Goal: Task Accomplishment & Management: Manage account settings

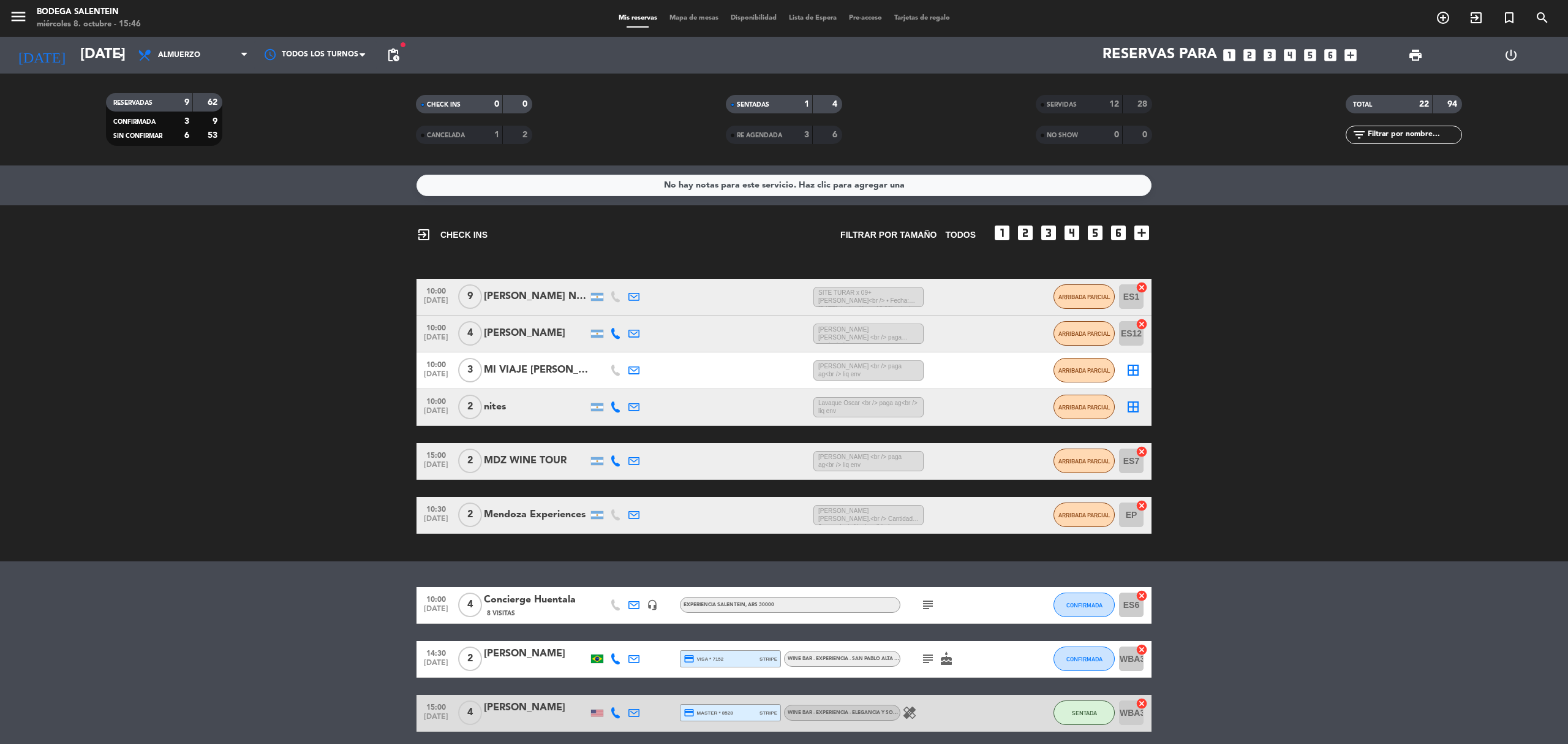
scroll to position [102, 0]
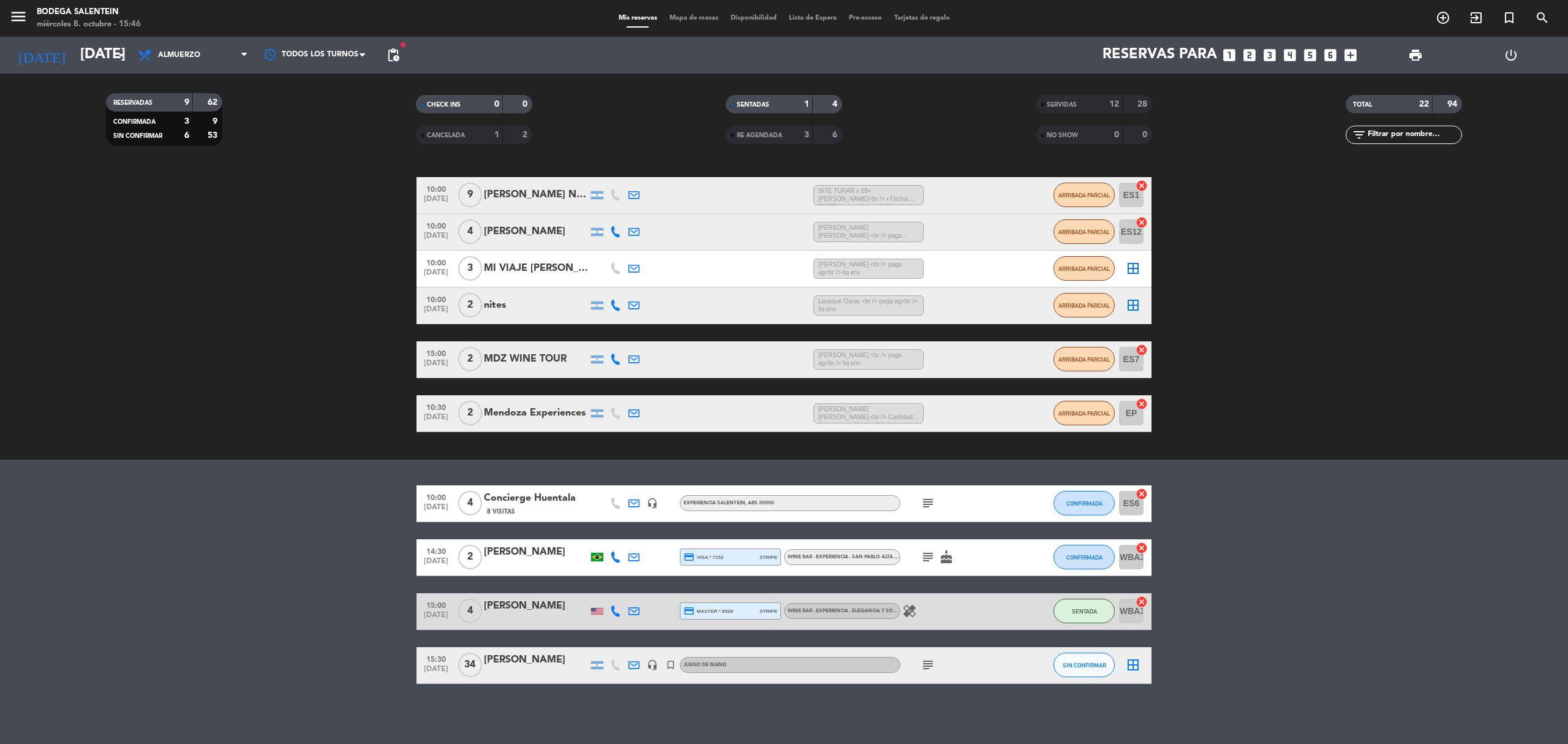
click at [345, 600] on bookings-row "10:00 [DATE] 4 Concierge Huentala 8 Visitas headset_mic Experiencia Salentein ,…" at bounding box center [784, 584] width 1568 height 199
click at [931, 667] on icon "subject" at bounding box center [928, 665] width 15 height 15
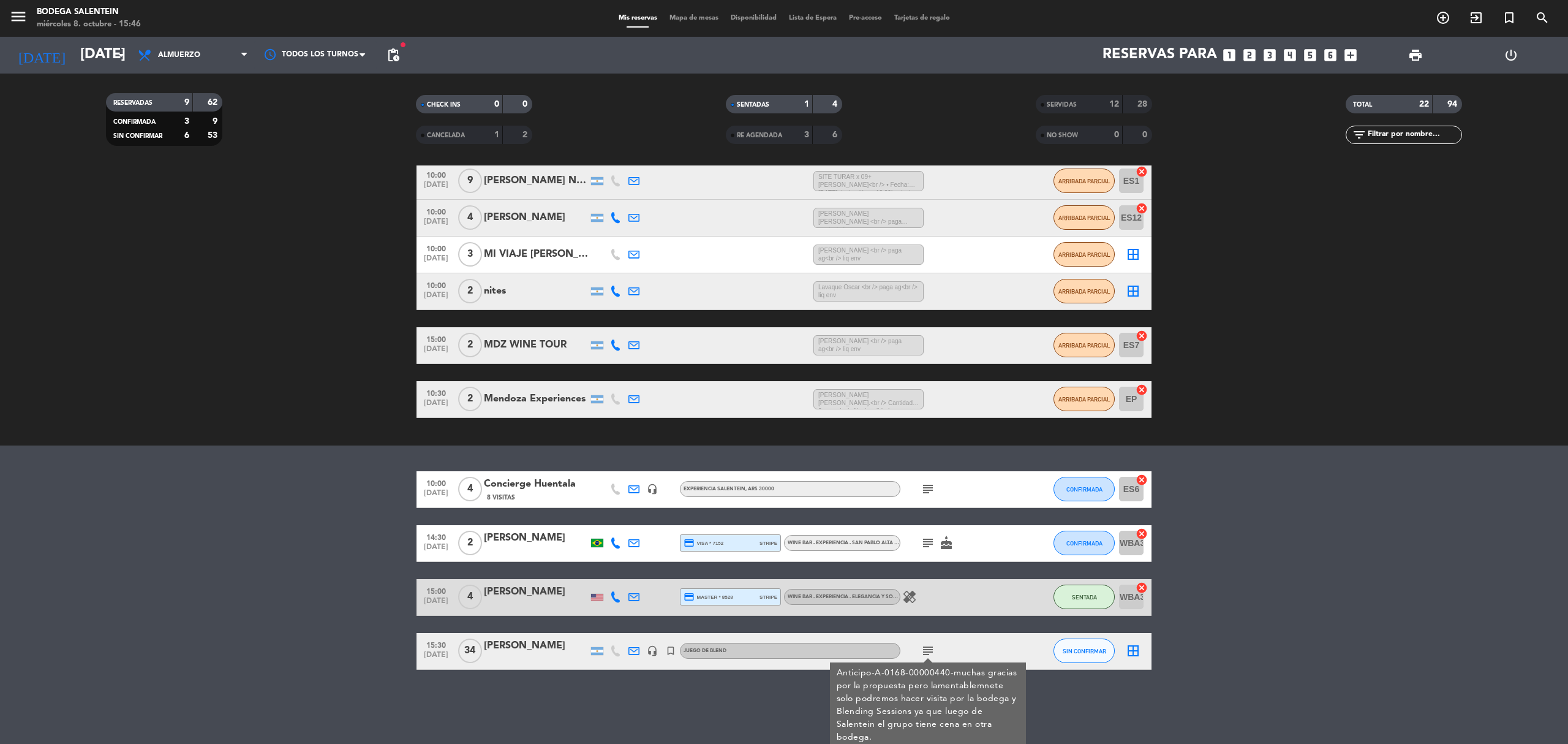
scroll to position [119, 0]
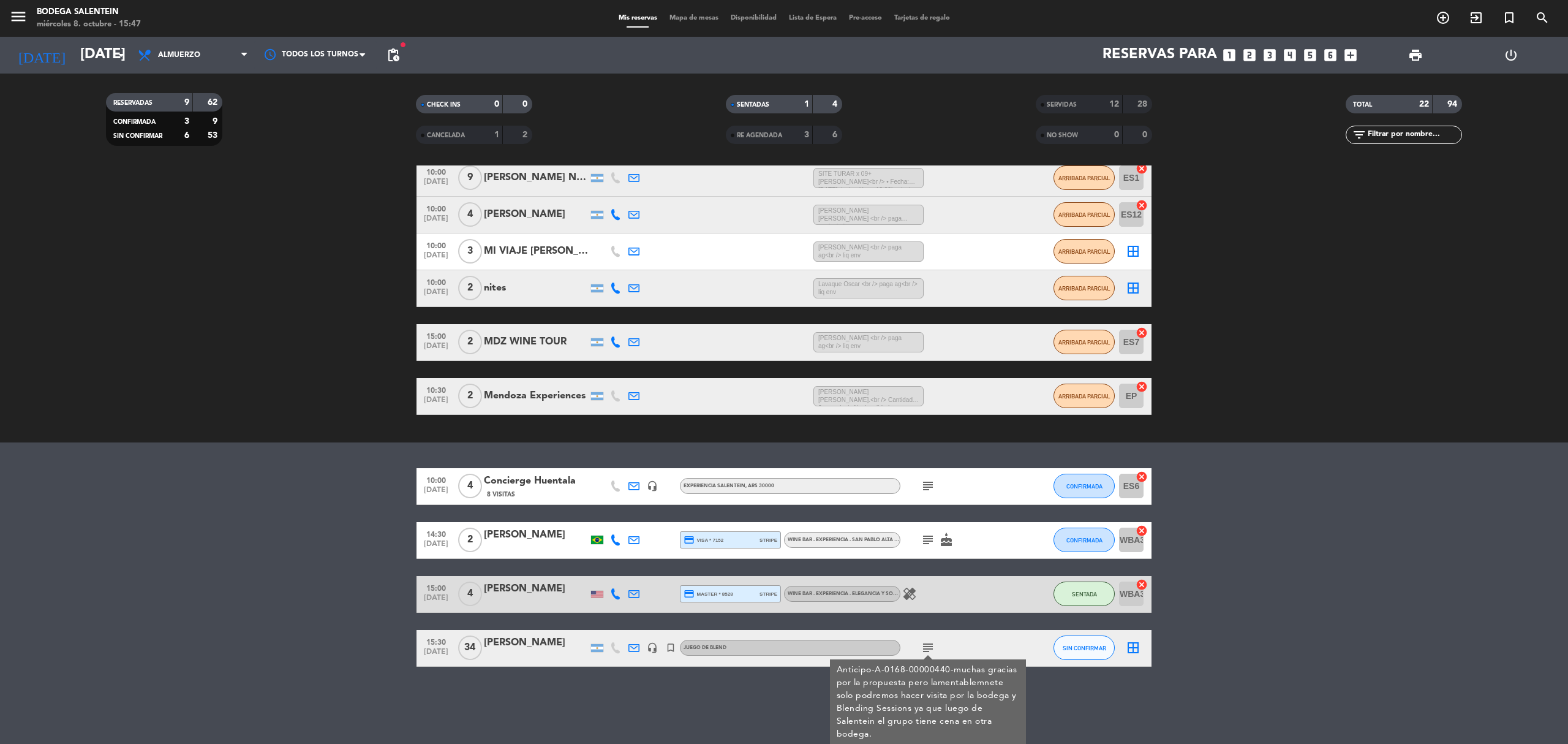
click at [927, 539] on icon "subject" at bounding box center [928, 540] width 15 height 15
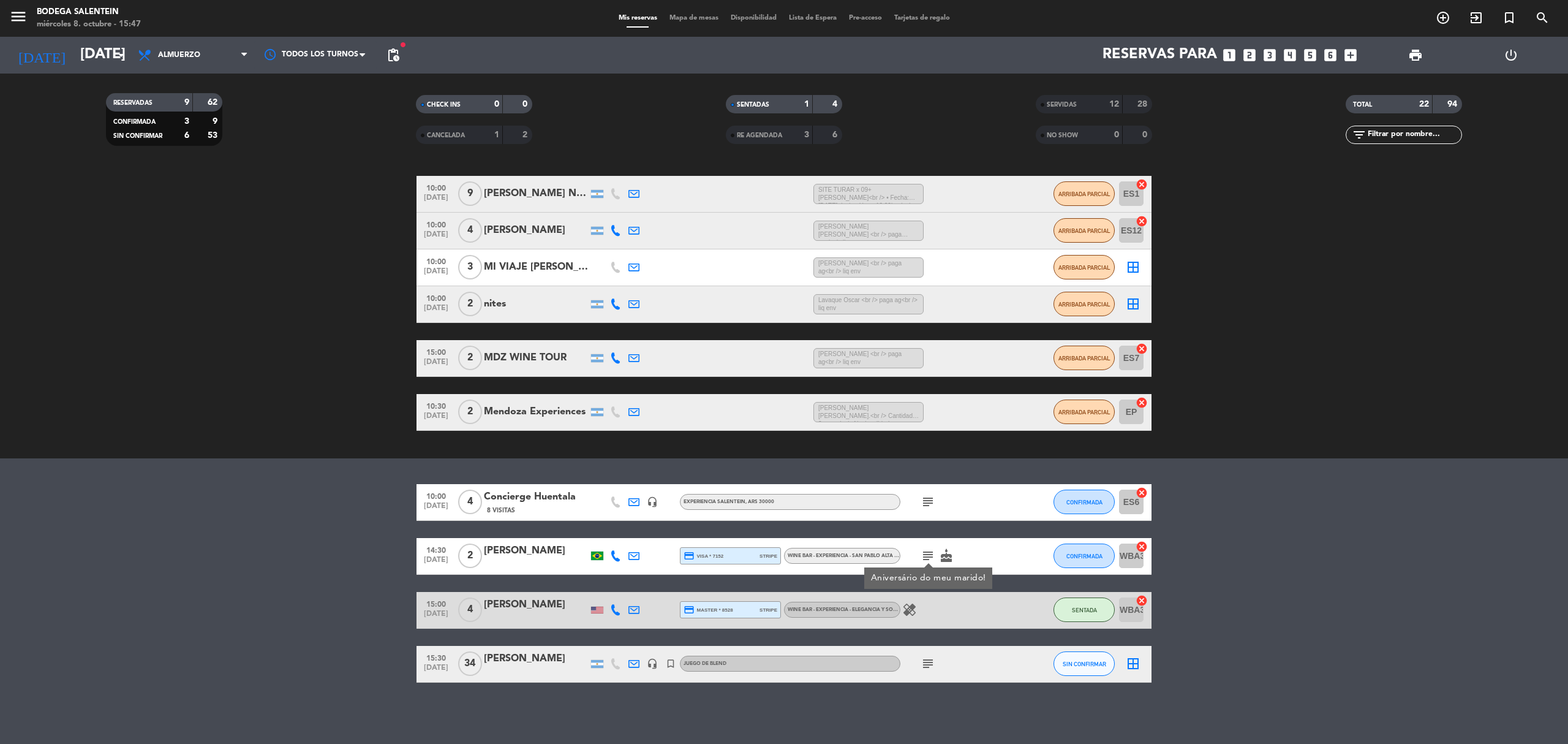
scroll to position [102, 0]
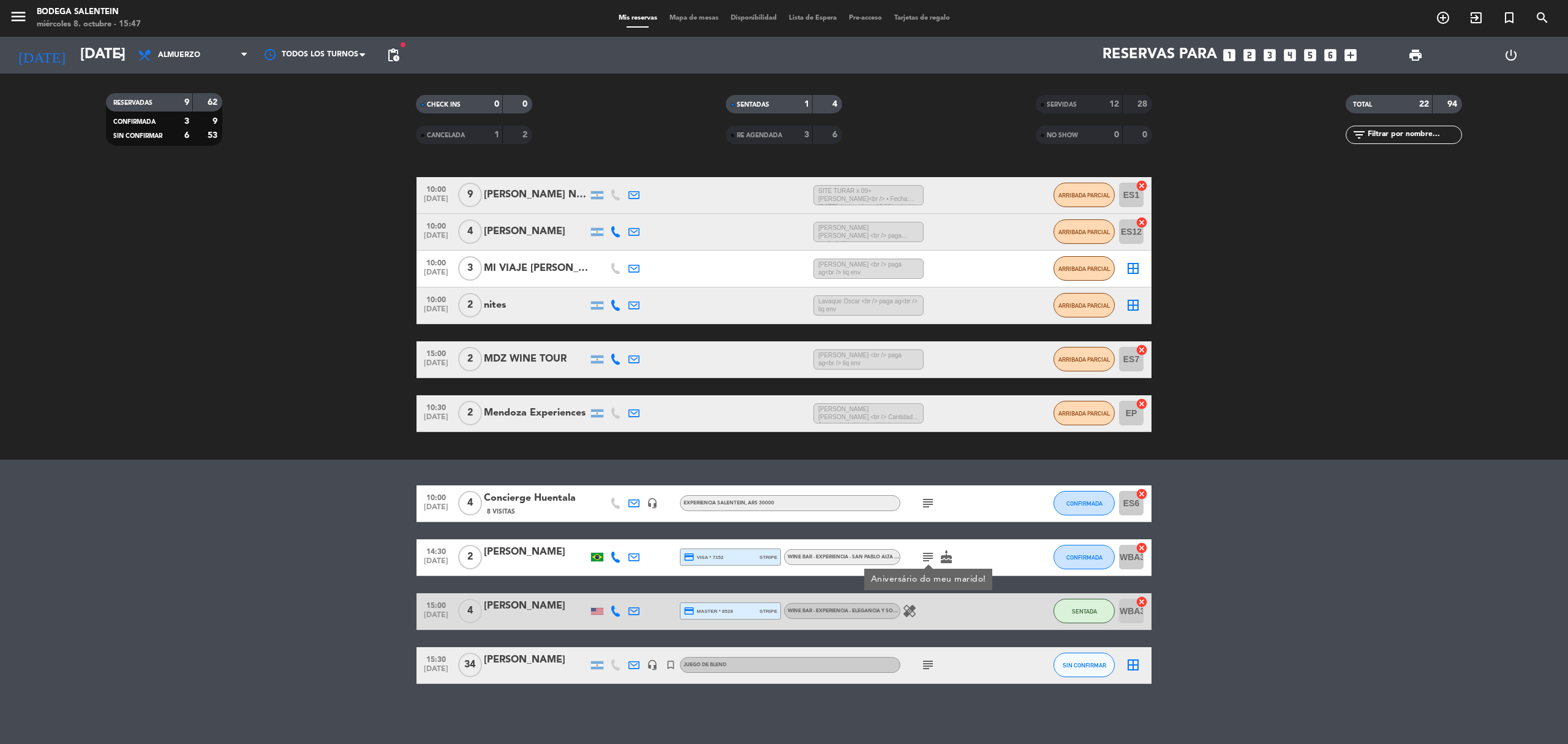
click at [924, 560] on icon "subject" at bounding box center [928, 557] width 15 height 15
click at [924, 562] on icon "subject" at bounding box center [928, 557] width 15 height 15
click at [1082, 549] on button "CONFIRMADA" at bounding box center [1084, 557] width 61 height 25
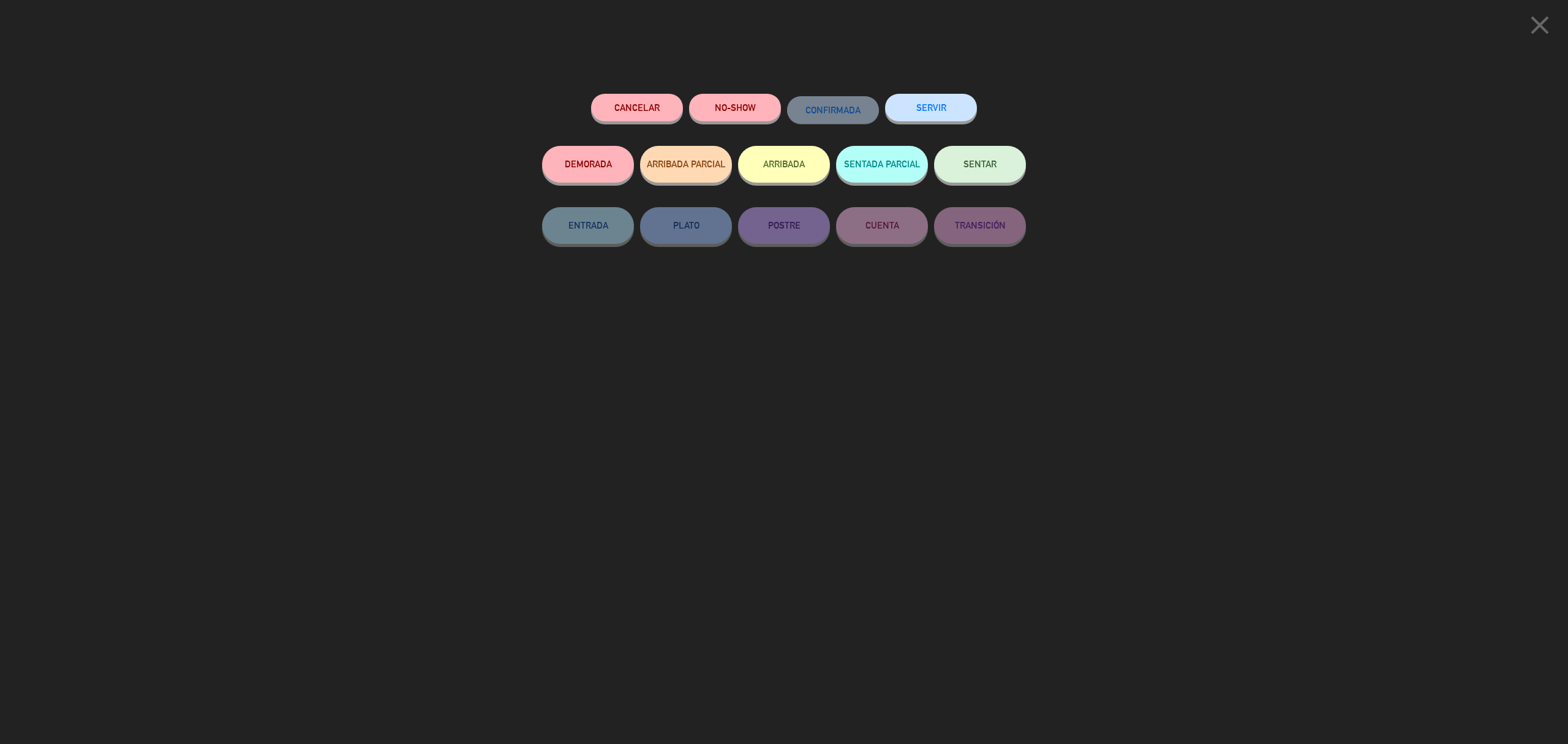
click at [934, 98] on button "SERVIR" at bounding box center [931, 107] width 92 height 28
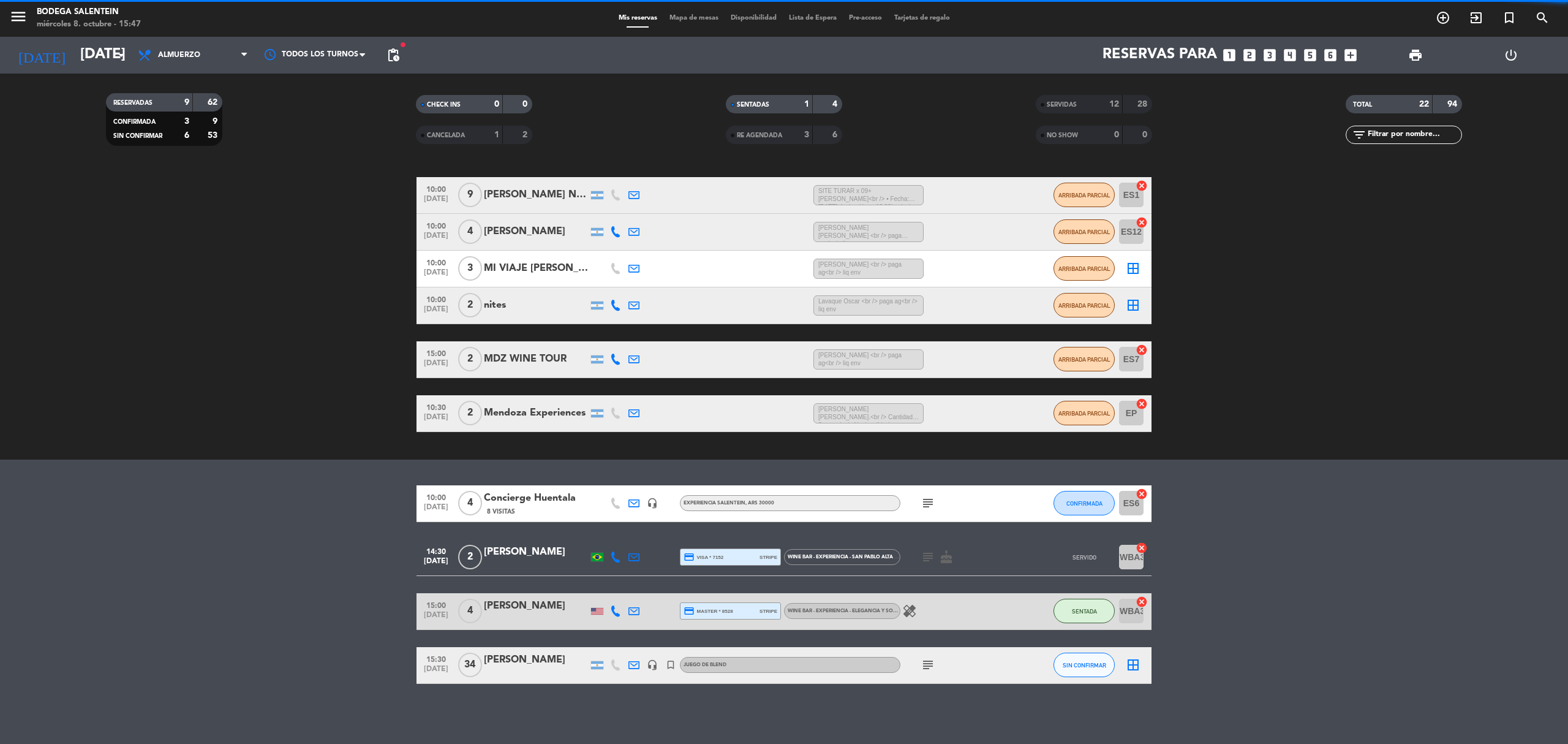
scroll to position [48, 0]
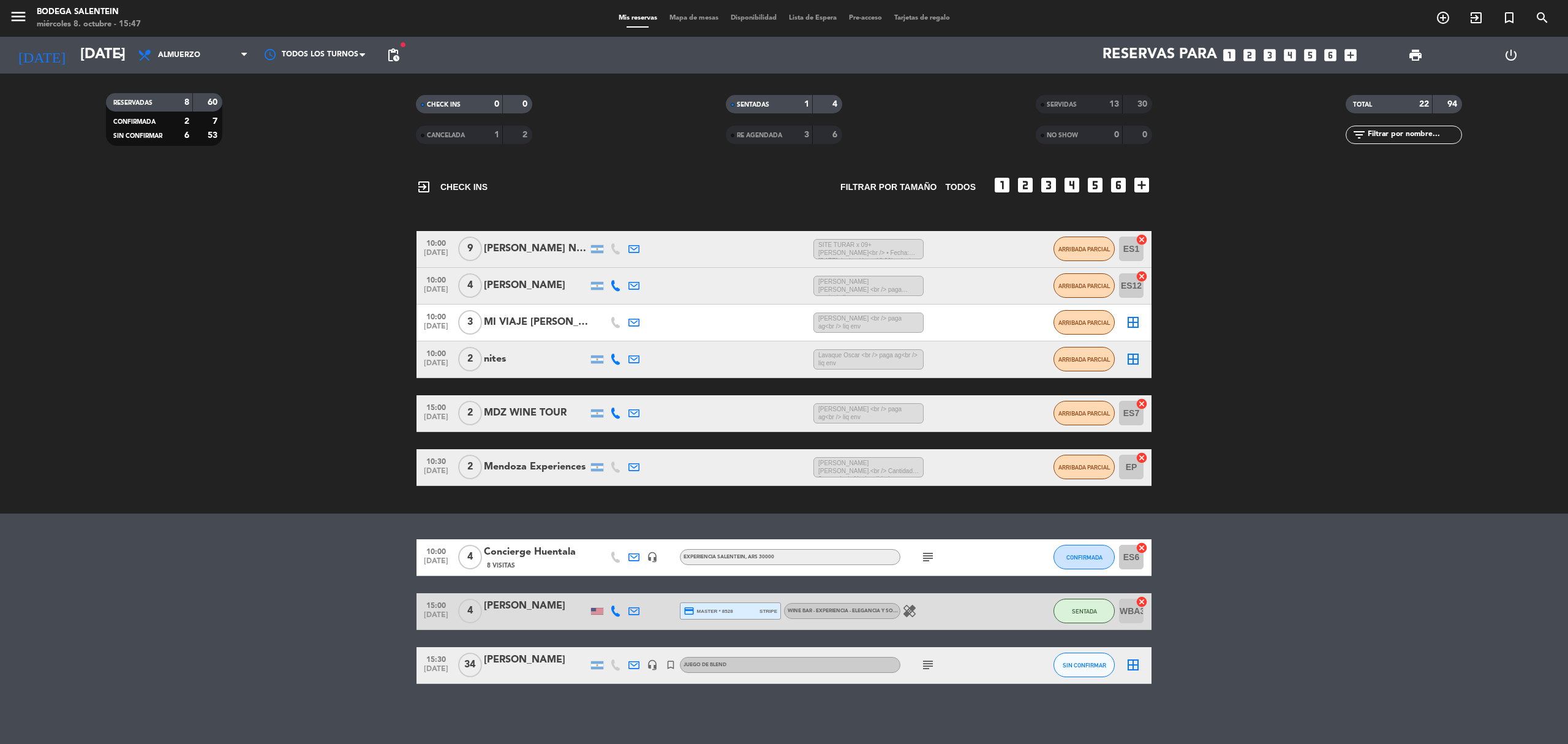
click at [925, 557] on icon "subject" at bounding box center [928, 557] width 15 height 15
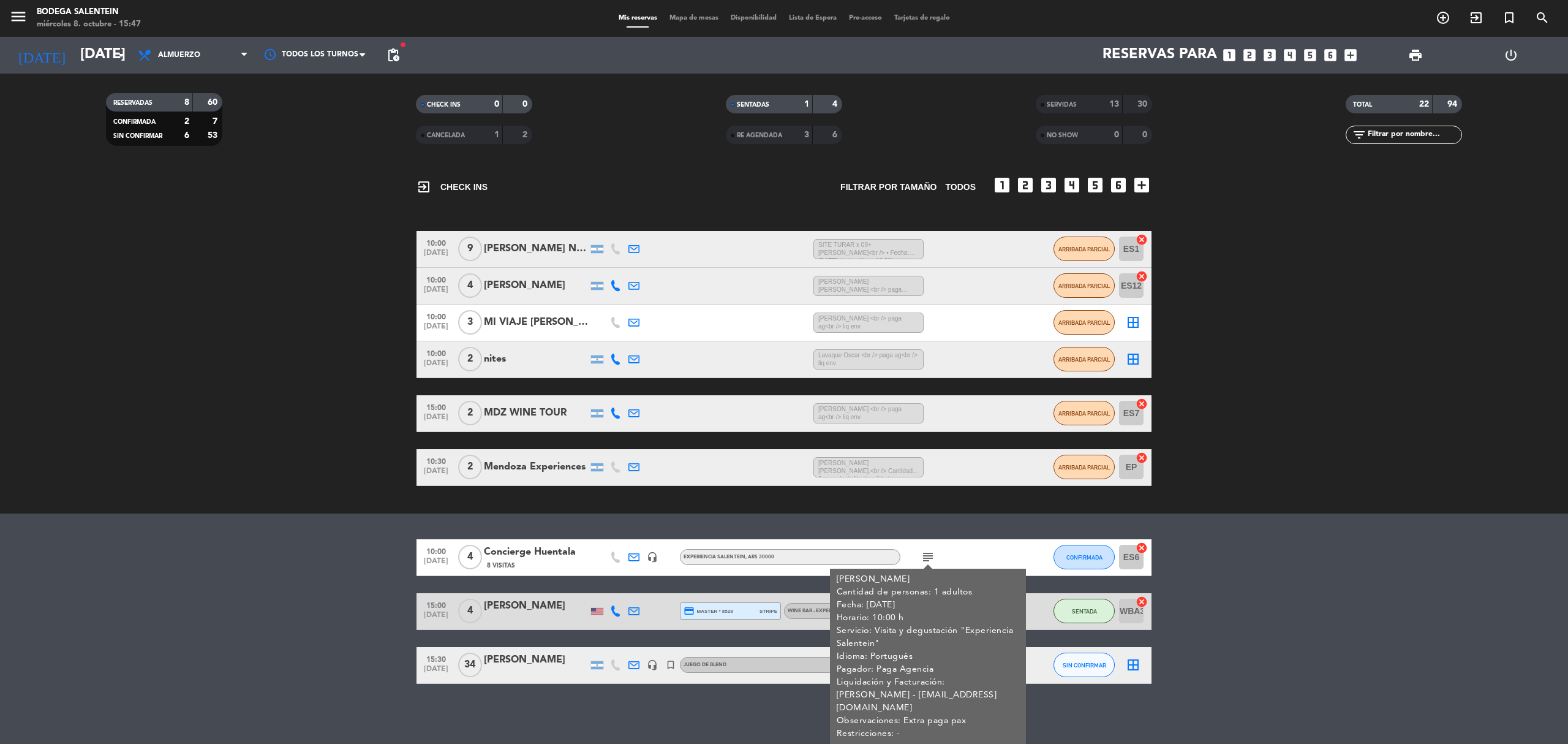
click at [468, 522] on div "No hay notas para este servicio. Haz clic para agregar una exit_to_app CHECK IN…" at bounding box center [784, 454] width 1568 height 578
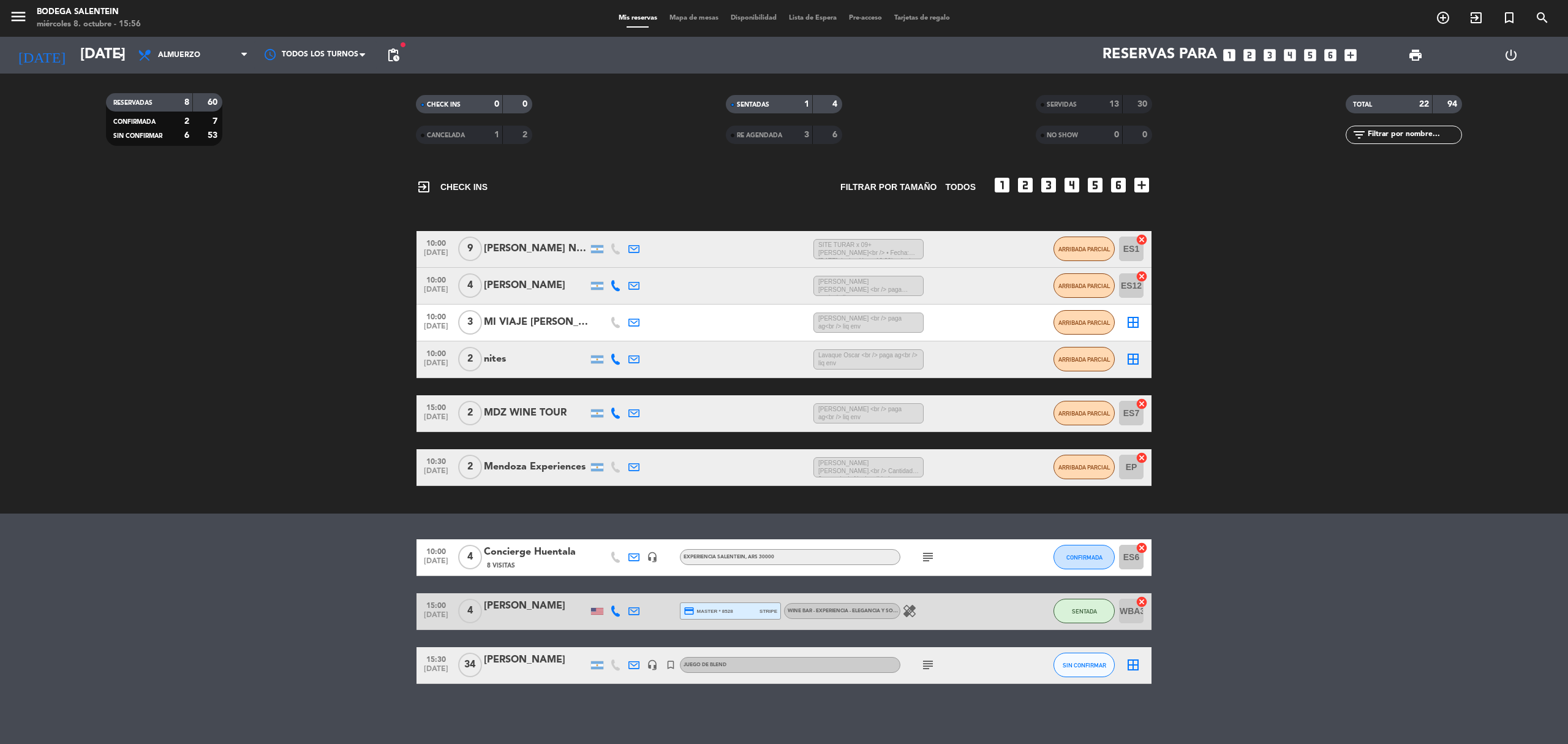
click at [932, 663] on icon "subject" at bounding box center [928, 665] width 15 height 15
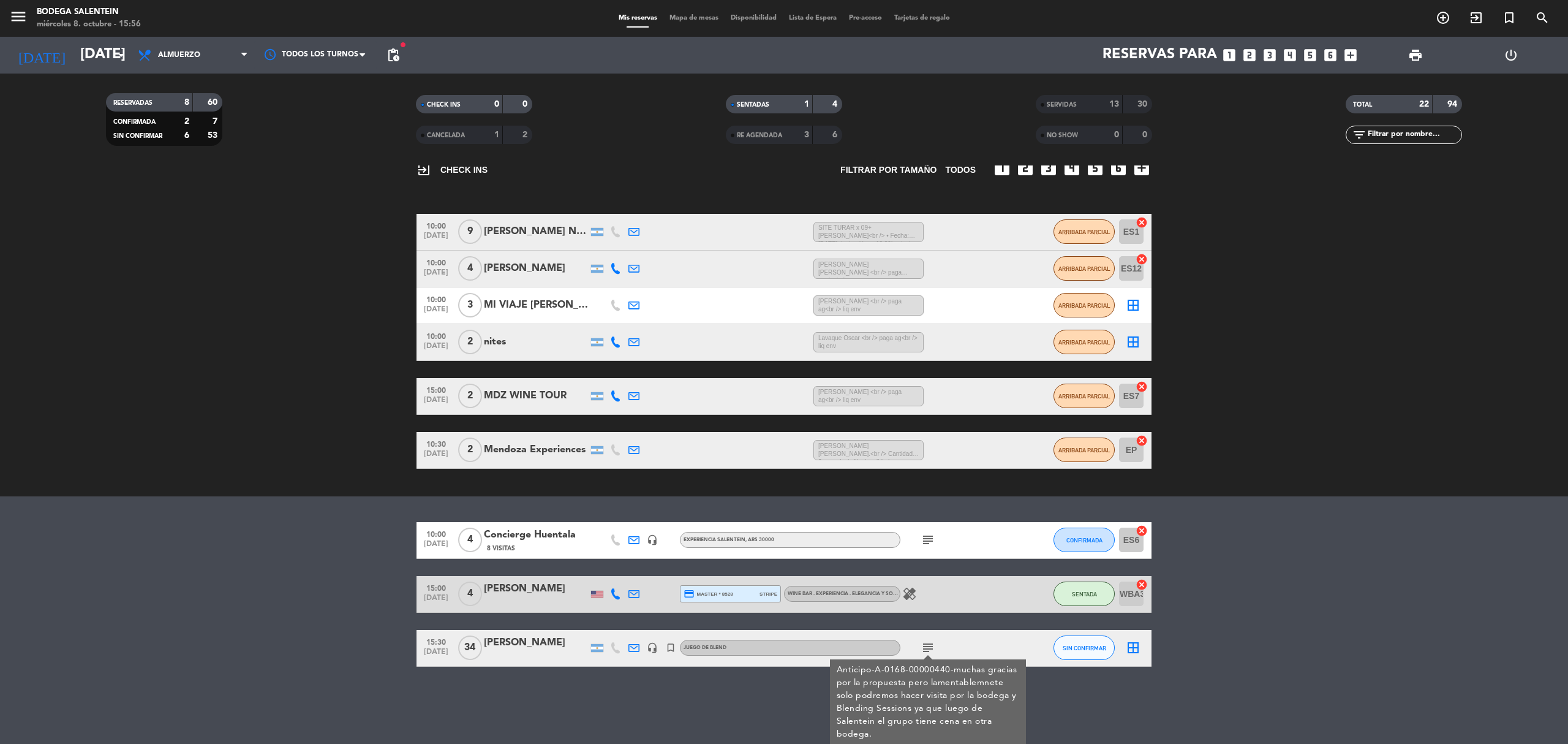
click at [742, 675] on div "No hay notas para este servicio. Haz clic para agregar una exit_to_app CHECK IN…" at bounding box center [784, 454] width 1568 height 578
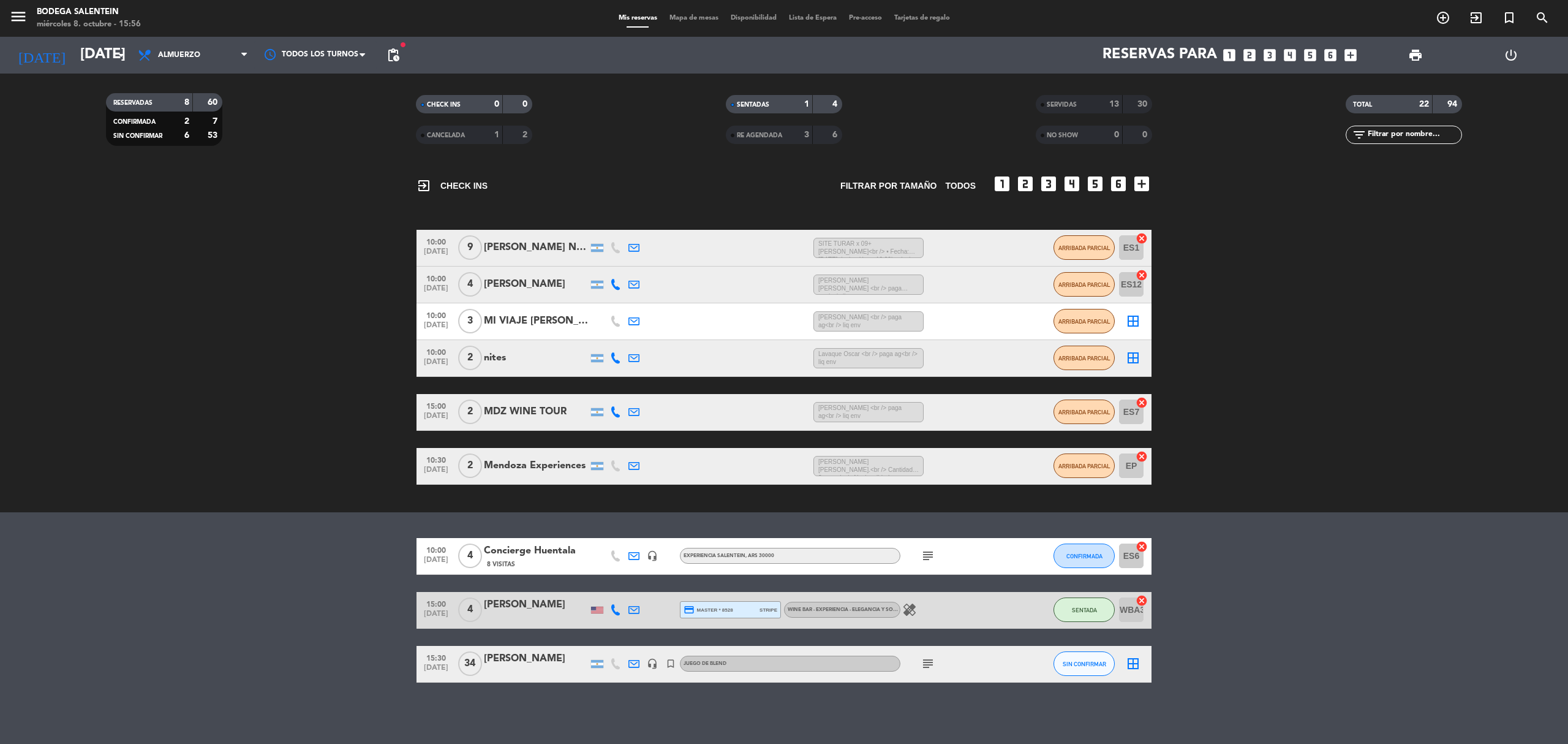
scroll to position [48, 0]
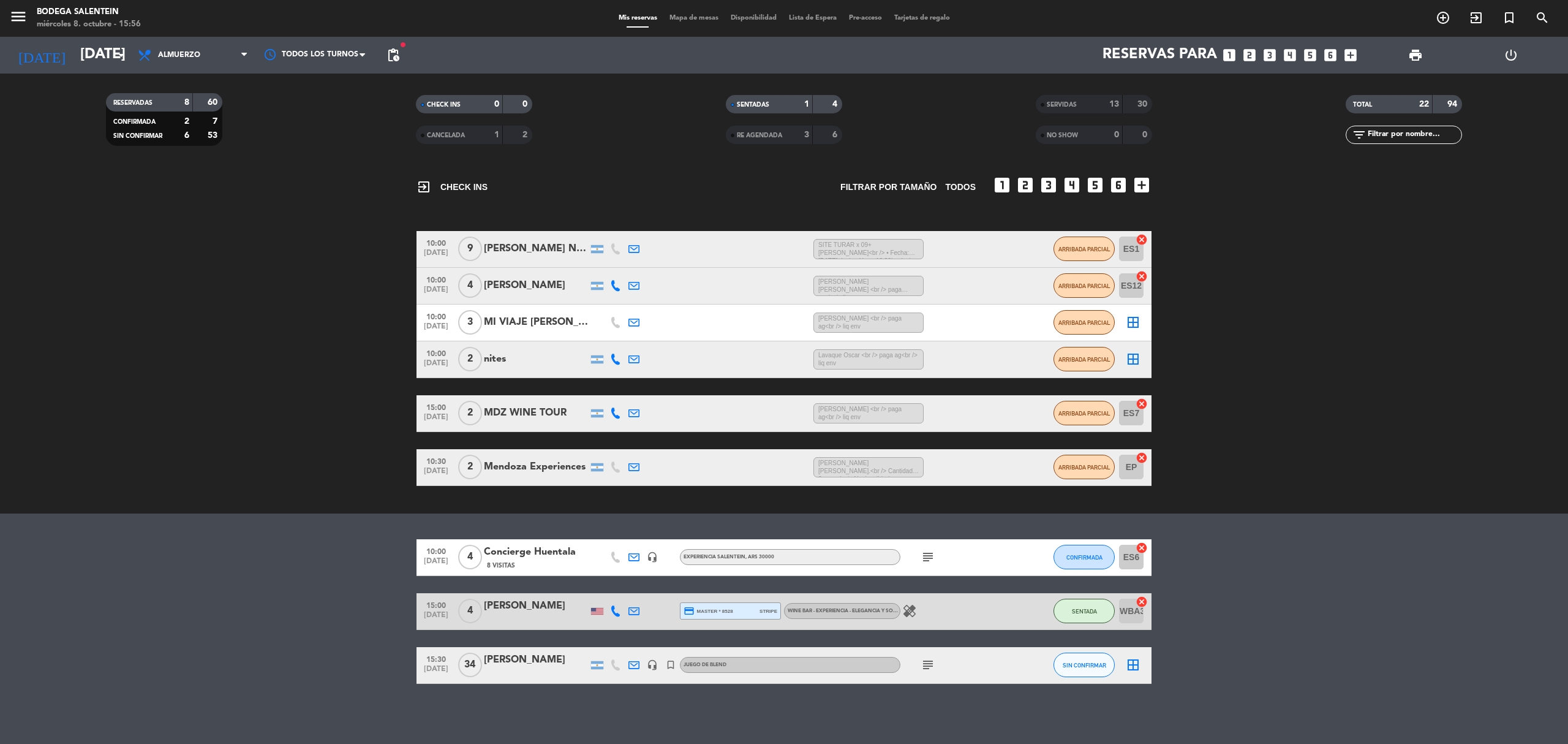
click at [638, 667] on icon at bounding box center [634, 665] width 11 height 11
click at [1302, 565] on bookings-row "10:00 [DATE] 4 Concierge Huentala 8 Visitas headset_mic Experiencia Salentein ,…" at bounding box center [784, 611] width 1568 height 145
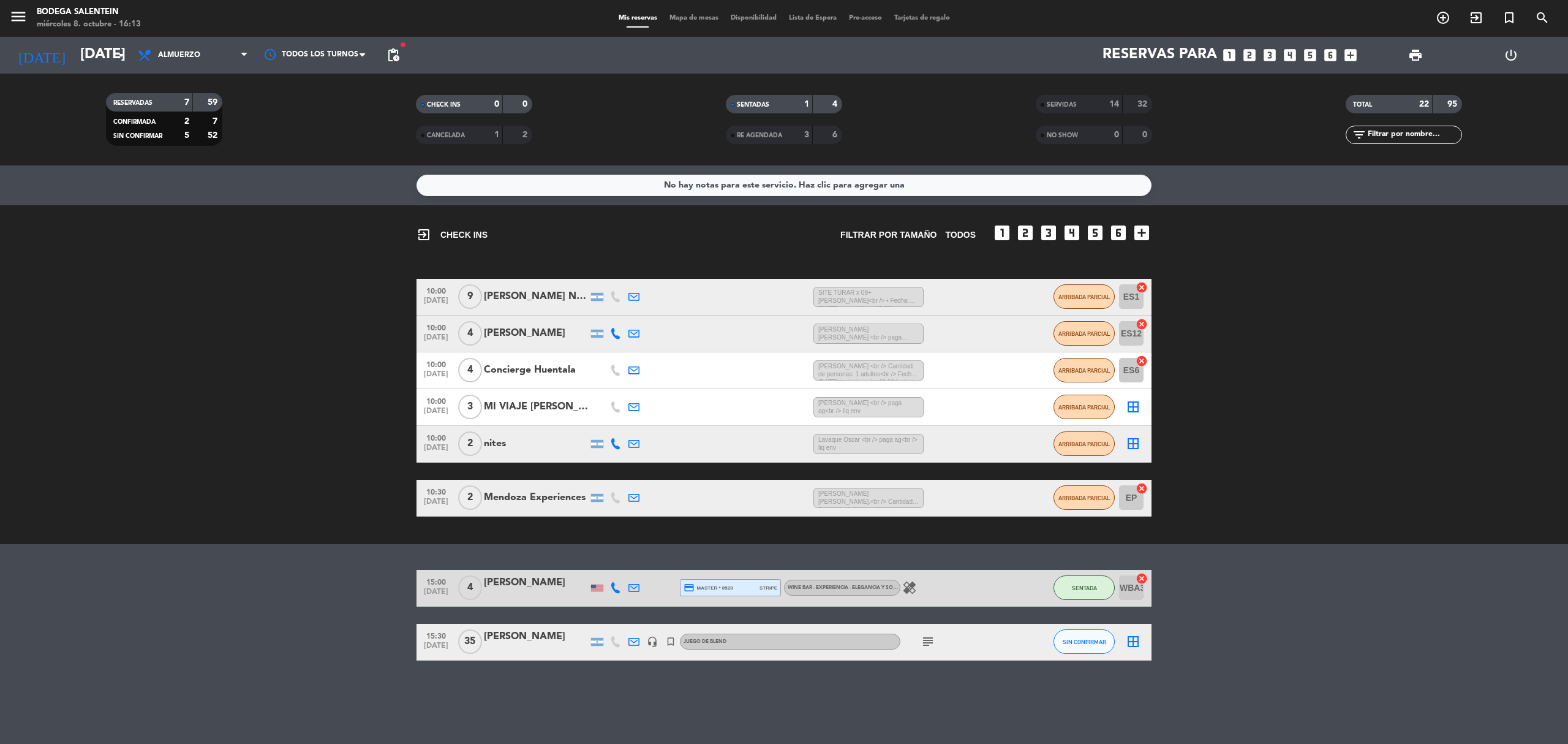
scroll to position [0, 0]
click at [1273, 626] on bookings-row "15:00 [DATE] 4 [PERSON_NAME] credit_card master * 8528 stripe WINE BAR - EXPERI…" at bounding box center [784, 615] width 1568 height 91
